Goal: Information Seeking & Learning: Understand process/instructions

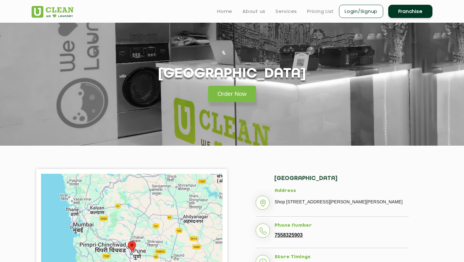
click at [343, 204] on p "Shop No. 4, Gurudatta Avenue, Burning Ghat Road, Vaswani Nagar, Ragvilas Societ…" at bounding box center [342, 201] width 134 height 9
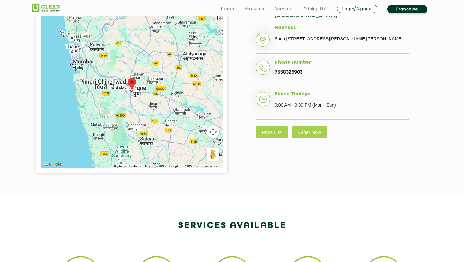
scroll to position [164, 0]
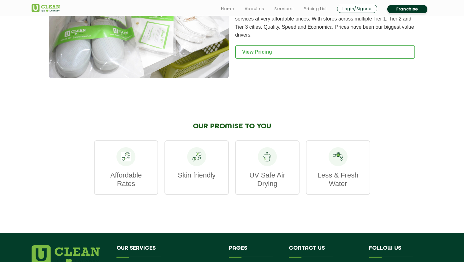
scroll to position [695, 0]
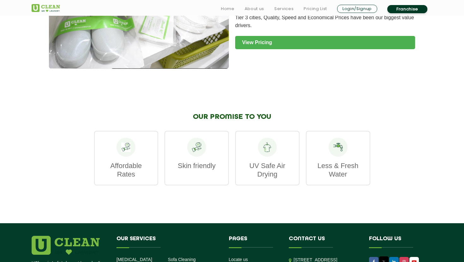
click at [266, 45] on link "View Pricing" at bounding box center [325, 42] width 180 height 13
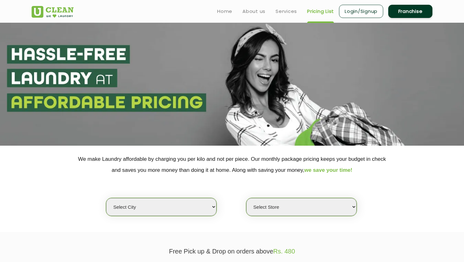
click at [199, 214] on select "Select city [GEOGRAPHIC_DATA] [GEOGRAPHIC_DATA] [GEOGRAPHIC_DATA] [GEOGRAPHIC_D…" at bounding box center [161, 207] width 111 height 18
select select "4"
click at [106, 198] on select "Select city [GEOGRAPHIC_DATA] [GEOGRAPHIC_DATA] [GEOGRAPHIC_DATA] [GEOGRAPHIC_D…" at bounding box center [161, 207] width 111 height 18
click at [286, 207] on select "Select Store [GEOGRAPHIC_DATA] [GEOGRAPHIC_DATA] [GEOGRAPHIC_DATA] [GEOGRAPHIC_…" at bounding box center [301, 207] width 111 height 18
select select "620"
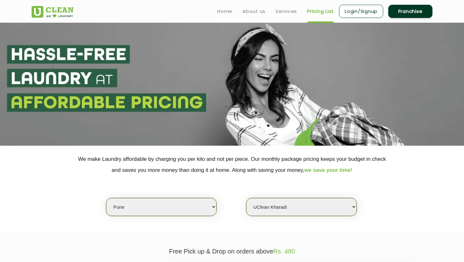
click at [246, 198] on select "Select Store [GEOGRAPHIC_DATA] [GEOGRAPHIC_DATA] [GEOGRAPHIC_DATA] [GEOGRAPHIC_…" at bounding box center [301, 207] width 111 height 18
click at [206, 251] on p "Free Pick up & Drop on orders above Rs. 480" at bounding box center [232, 251] width 401 height 7
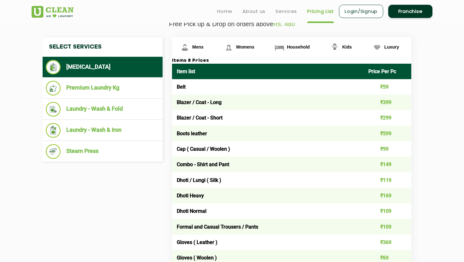
scroll to position [227, 0]
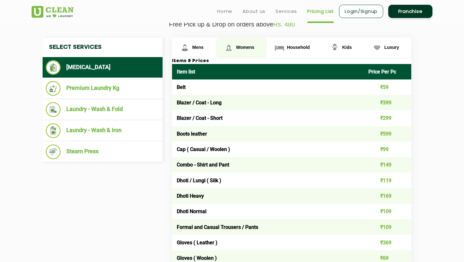
click at [240, 45] on span "Womens" at bounding box center [245, 47] width 18 height 5
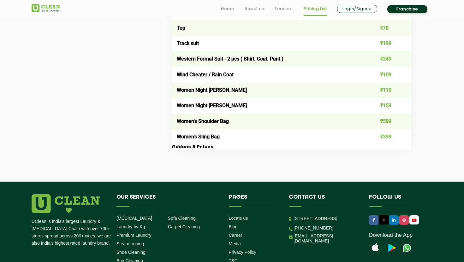
scroll to position [2236, 0]
